Goal: Task Accomplishment & Management: Complete application form

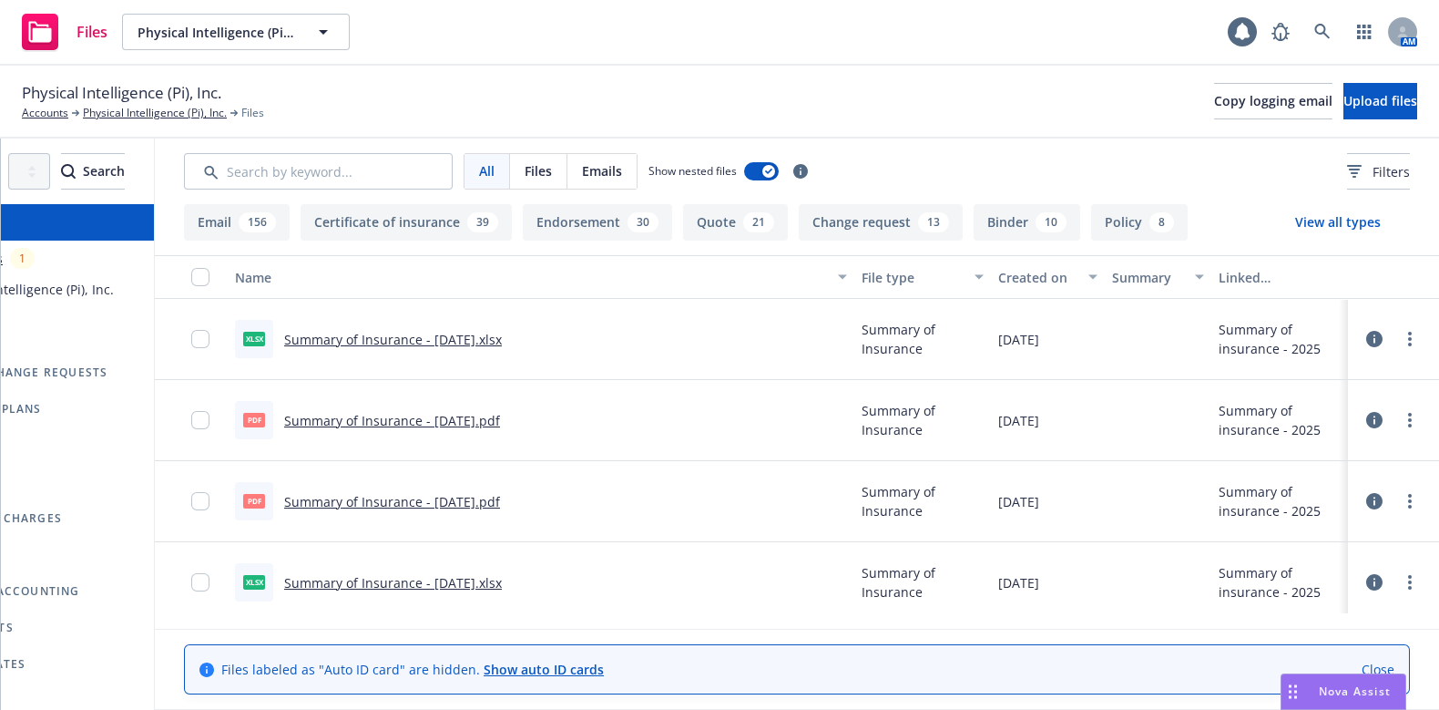
scroll to position [0, 212]
click at [1408, 419] on icon "more" at bounding box center [1410, 420] width 4 height 15
click at [1366, 421] on icon at bounding box center [1374, 420] width 16 height 16
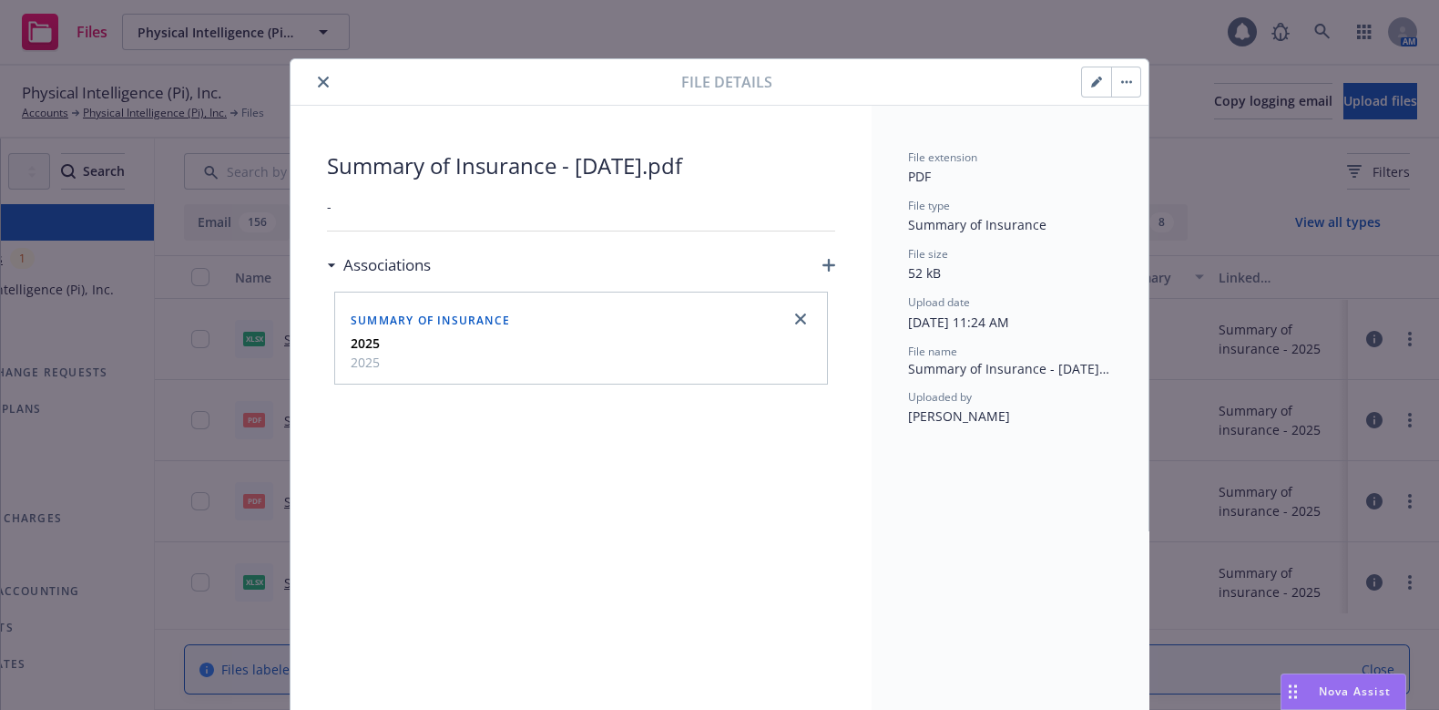
click at [1125, 76] on button "button" at bounding box center [1125, 81] width 29 height 29
click at [302, 78] on div at bounding box center [490, 82] width 384 height 22
click at [312, 82] on button "close" at bounding box center [323, 82] width 22 height 22
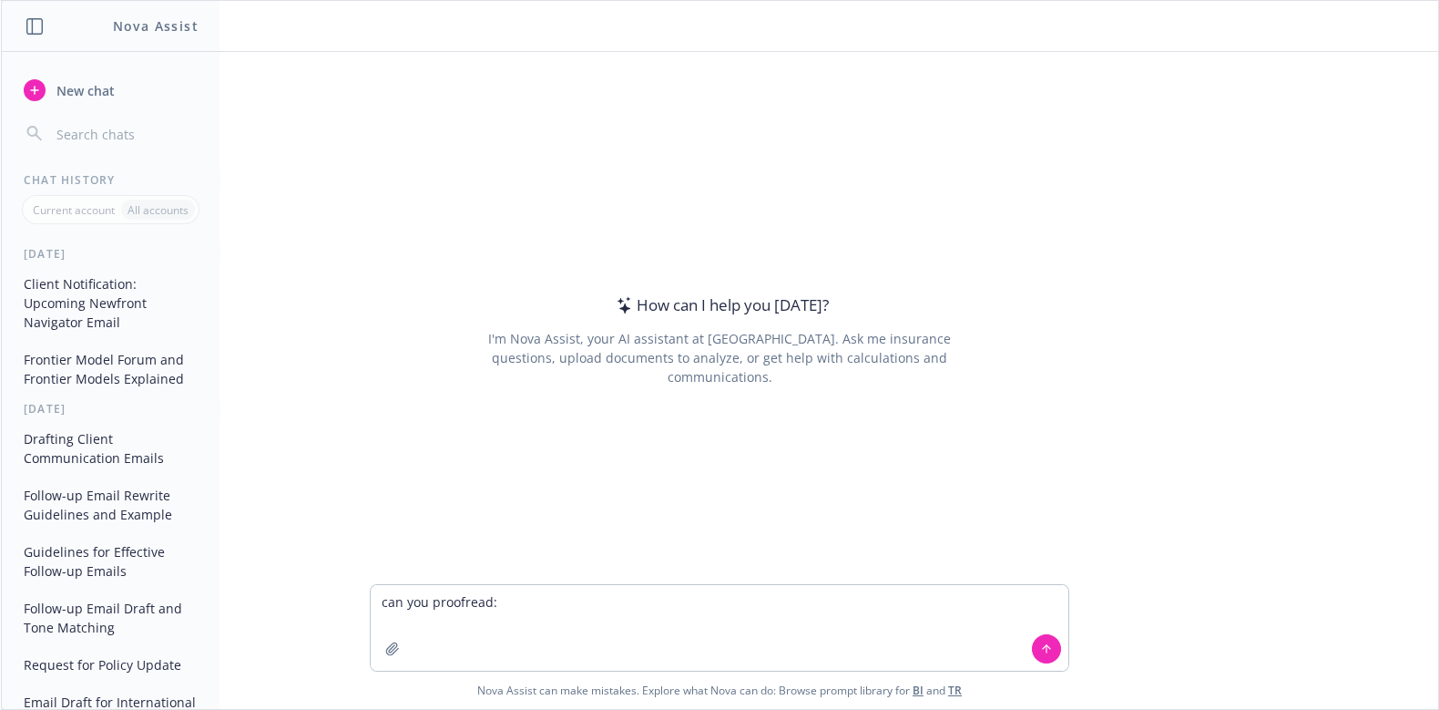
type textarea "can you proofread: Please find attached updated Summary of your insurance polic…"
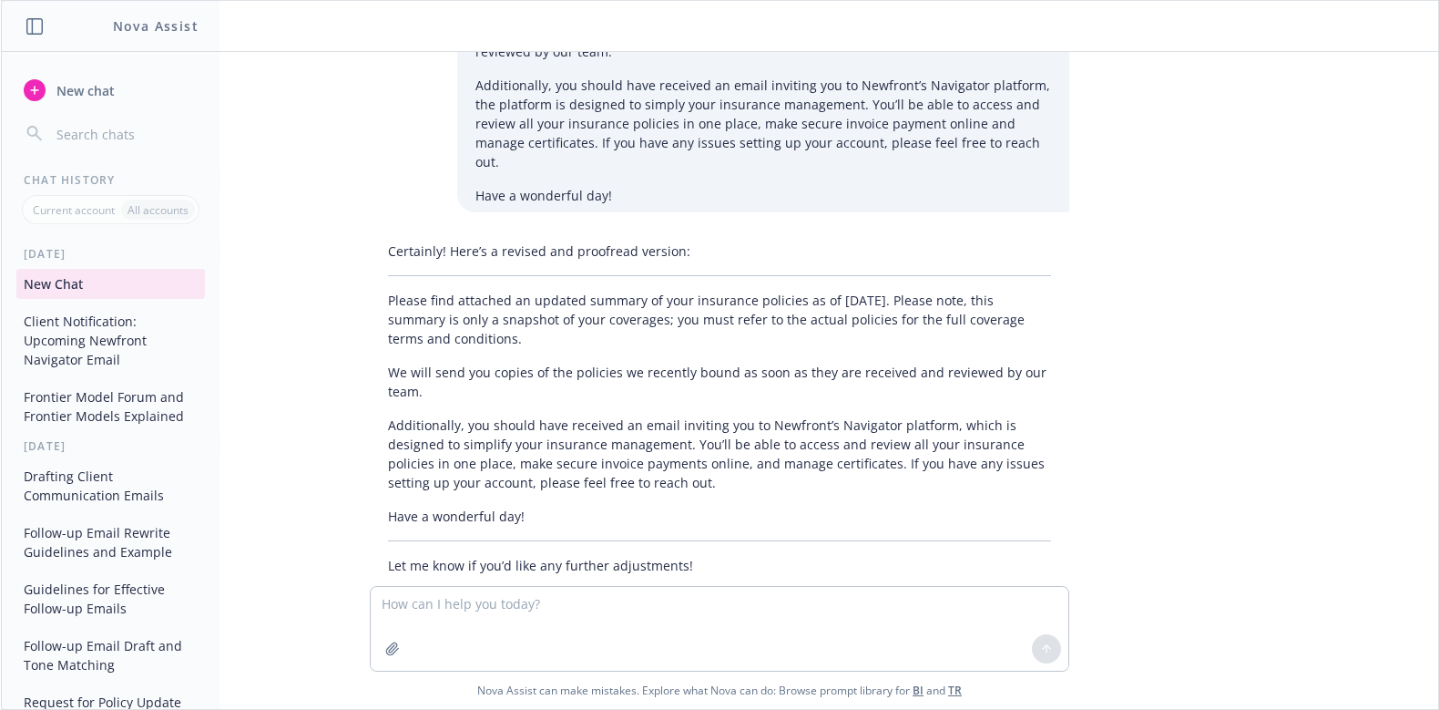
scroll to position [142, 0]
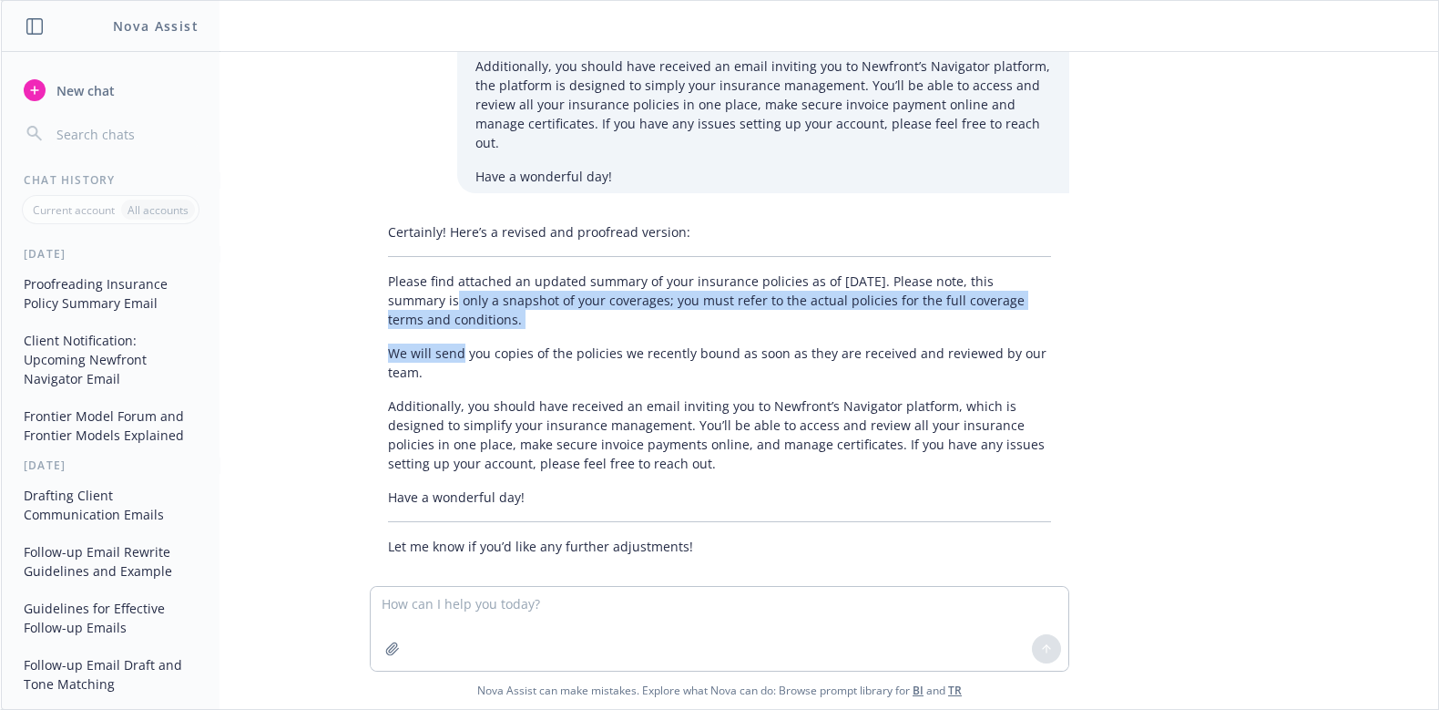
drag, startPoint x: 371, startPoint y: 271, endPoint x: 442, endPoint y: 340, distance: 99.2
click at [442, 340] on div "Certainly! Here’s a revised and proofread version: Please find attached an upda…" at bounding box center [720, 389] width 700 height 348
click at [442, 343] on p "We will send you copies of the policies we recently bound as soon as they are r…" at bounding box center [719, 362] width 663 height 38
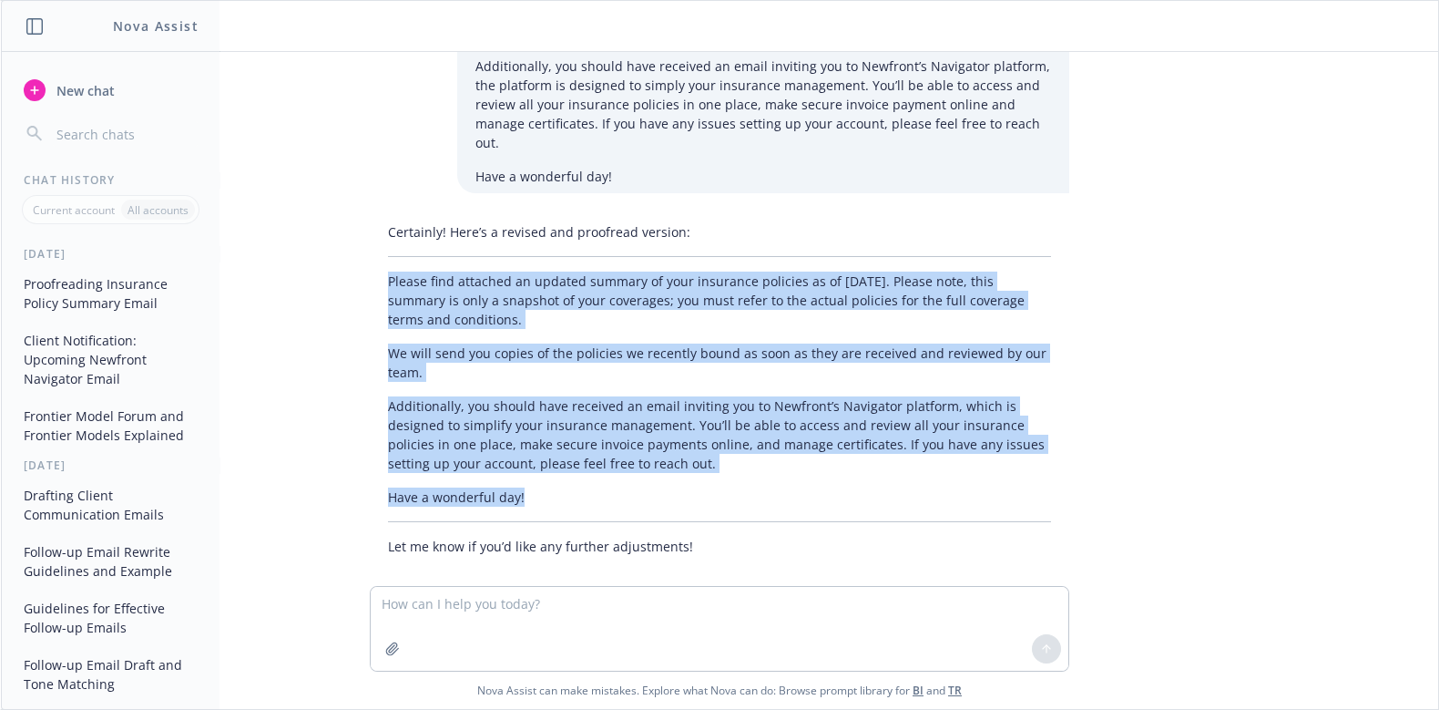
drag, startPoint x: 369, startPoint y: 256, endPoint x: 710, endPoint y: 471, distance: 402.8
click at [710, 471] on div "Certainly! Here’s a revised and proofread version: Please find attached an upda…" at bounding box center [720, 389] width 700 height 348
copy div "Please find attached an updated summary of your insurance policies as of today.…"
drag, startPoint x: 830, startPoint y: 363, endPoint x: 854, endPoint y: 294, distance: 72.3
click at [830, 362] on div "Certainly! Here’s a revised and proofread version: Please find attached an upda…" at bounding box center [720, 389] width 700 height 348
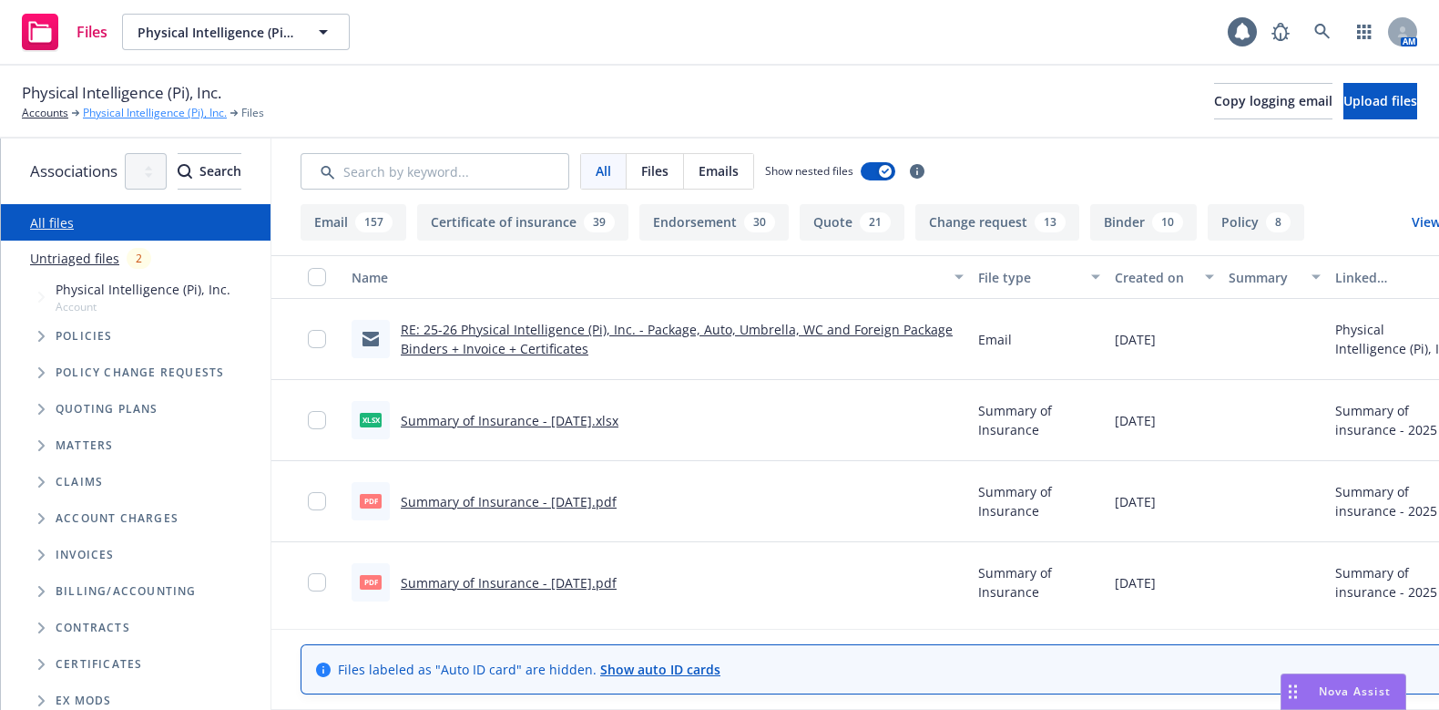
click at [126, 118] on link "Physical Intelligence (Pi), Inc." at bounding box center [155, 113] width 144 height 16
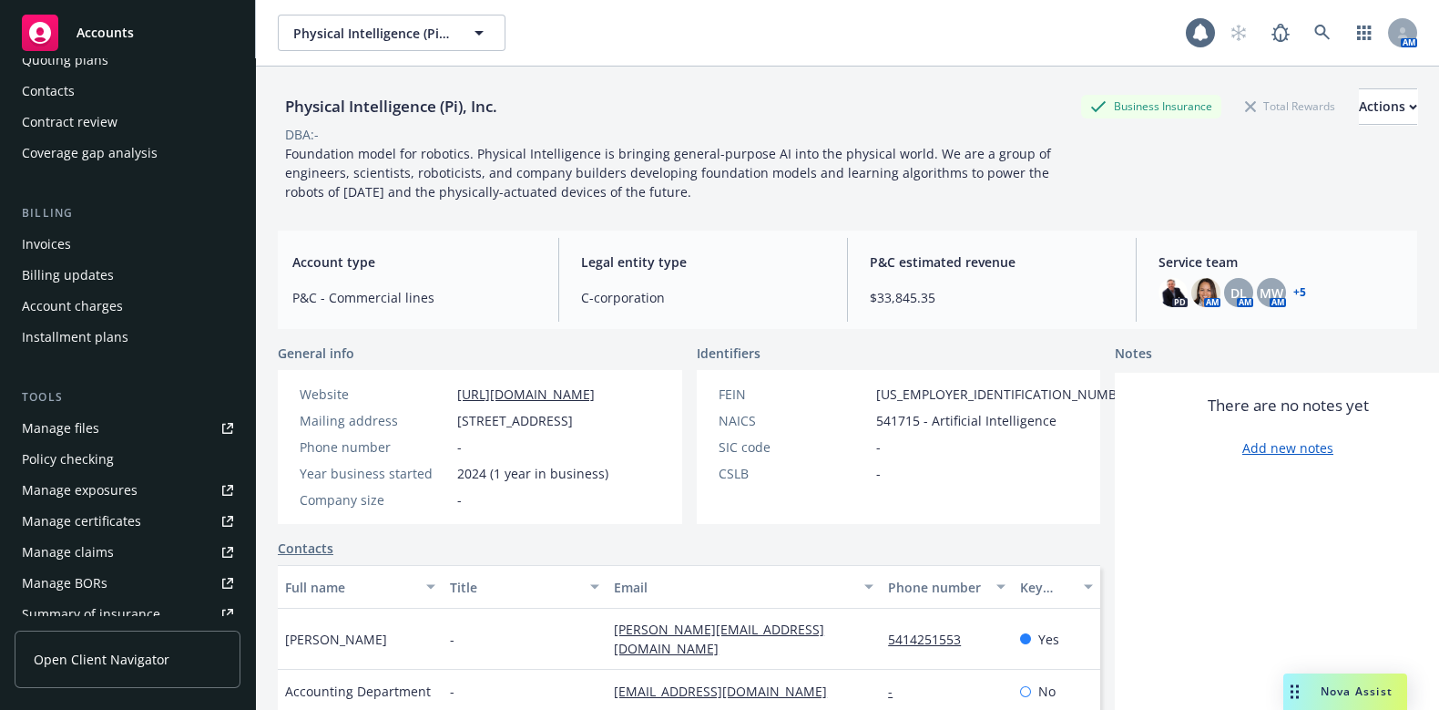
scroll to position [379, 0]
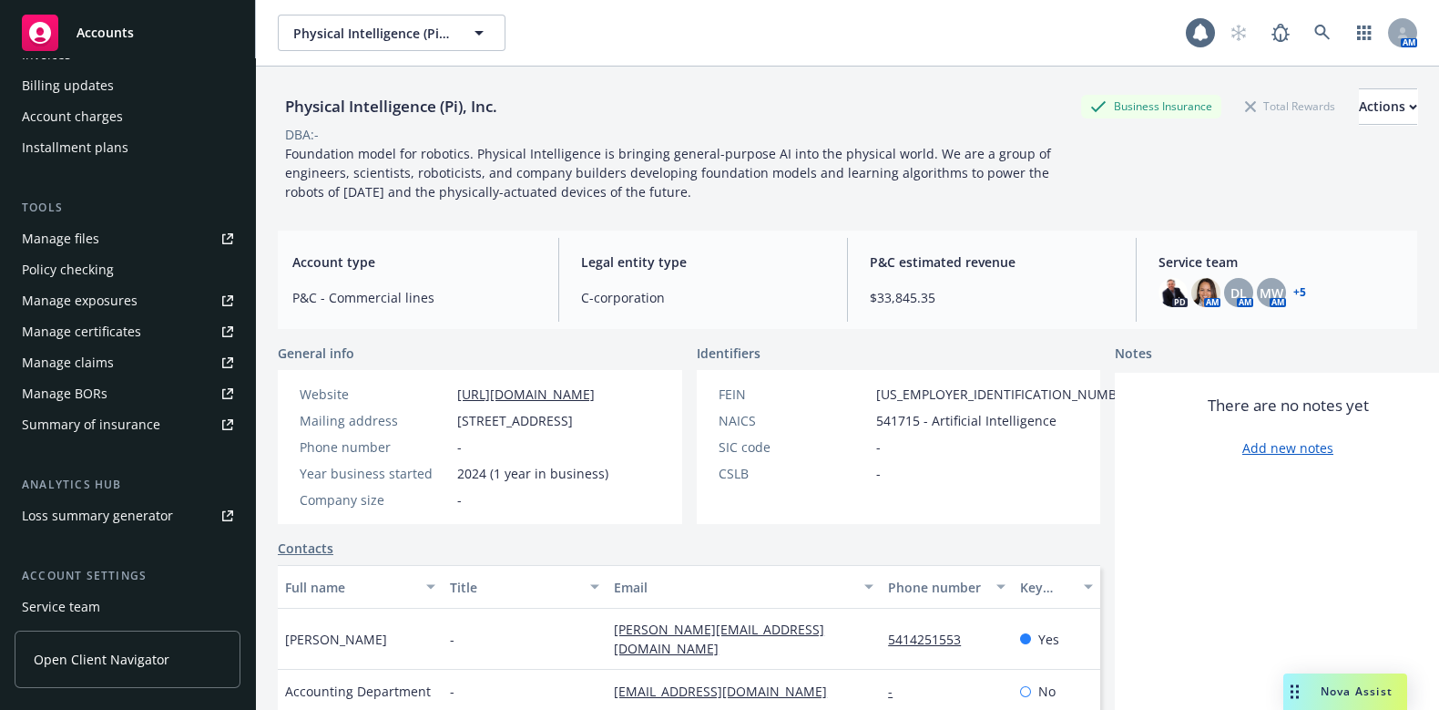
click at [154, 422] on div "Summary of insurance" at bounding box center [91, 424] width 138 height 29
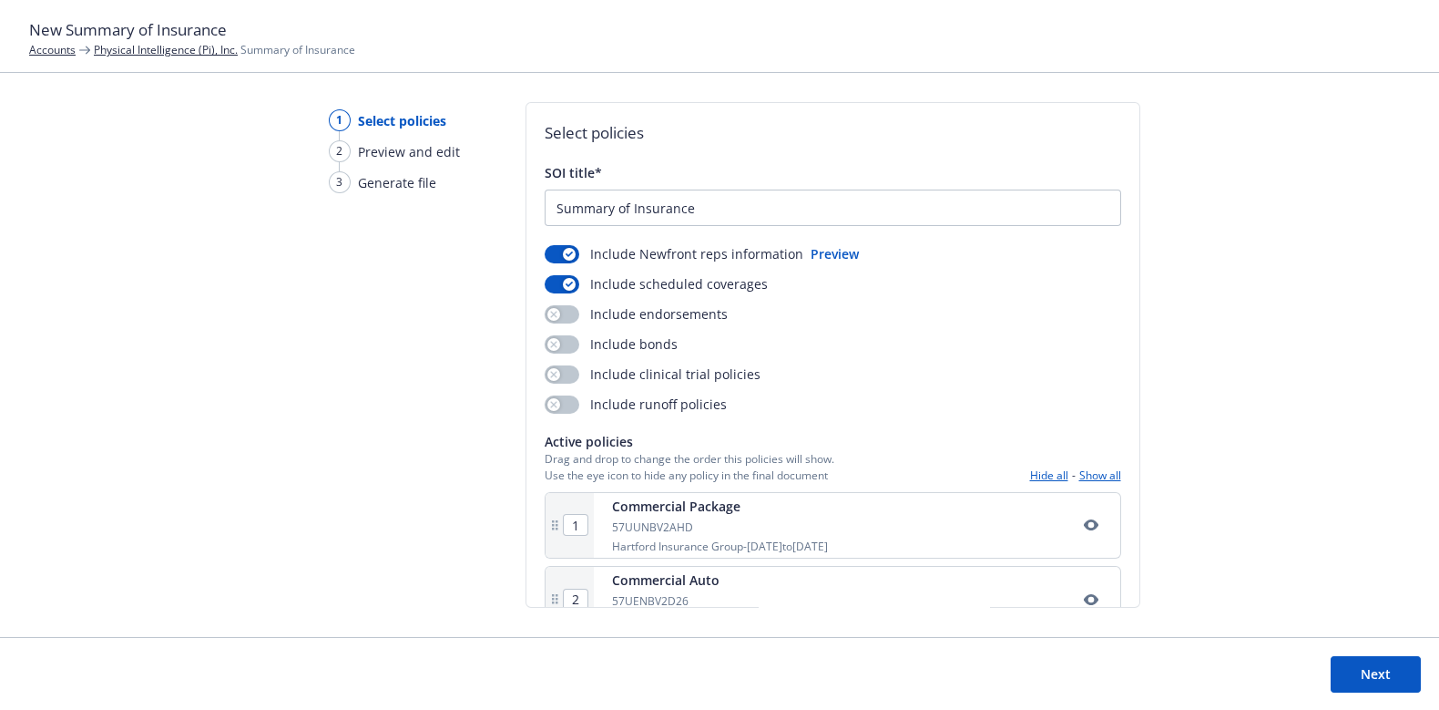
click at [1357, 661] on button "Next" at bounding box center [1376, 674] width 90 height 36
